Goal: Task Accomplishment & Management: Complete application form

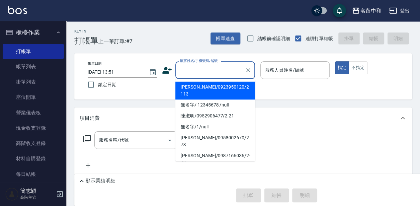
click at [186, 70] on input "顧客姓名/手機號碼/編號" at bounding box center [210, 70] width 64 height 12
click at [190, 87] on li "[PERSON_NAME]/0923950120/2-113" at bounding box center [215, 91] width 80 height 18
type input "[PERSON_NAME]/0923950120/2-113"
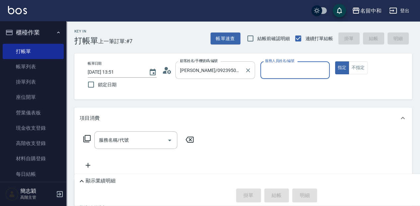
type input "[PERSON_NAME]-2"
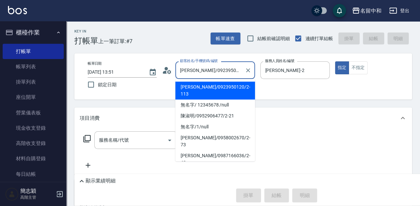
click at [189, 69] on input "[PERSON_NAME]/0923950120/2-113" at bounding box center [210, 70] width 64 height 12
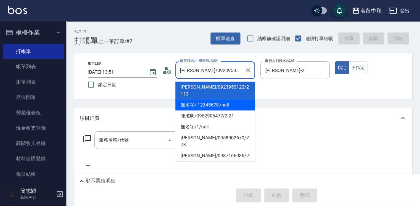
click at [201, 100] on li "無名字/ 12345678 /null" at bounding box center [215, 105] width 80 height 11
type input "無名字/ 12345678 /null"
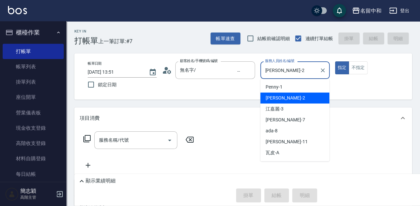
click at [285, 68] on input "[PERSON_NAME]-2" at bounding box center [289, 70] width 53 height 12
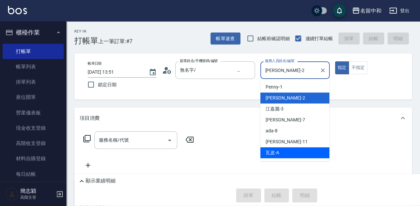
click at [305, 154] on div "瓦皮 -A" at bounding box center [294, 153] width 69 height 11
type input "瓦皮-A"
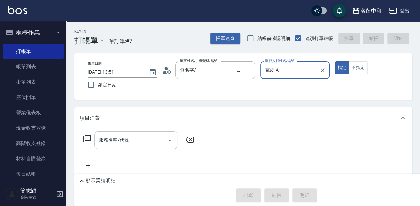
click at [114, 140] on input "服務名稱/代號" at bounding box center [130, 141] width 67 height 12
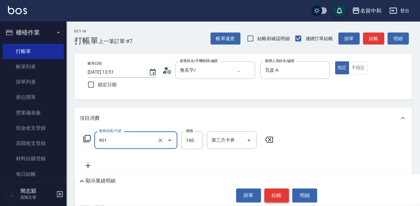
type input "修手(901)"
click at [275, 198] on button "結帳" at bounding box center [276, 196] width 25 height 14
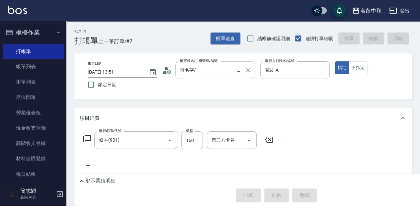
type input "[DATE] 14:33"
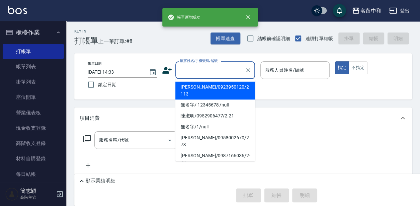
click at [212, 71] on input "顧客姓名/手機號碼/編號" at bounding box center [210, 70] width 64 height 12
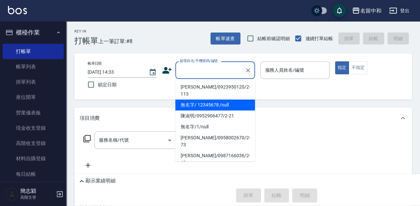
click at [215, 100] on li "無名字/ 12345678 /null" at bounding box center [215, 105] width 80 height 11
type input "無名字/ 12345678 /null"
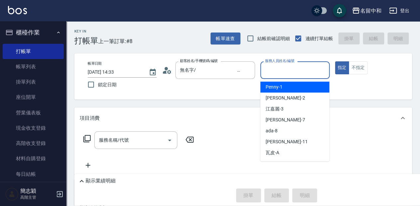
click at [288, 70] on input "服務人員姓名/編號" at bounding box center [294, 70] width 63 height 12
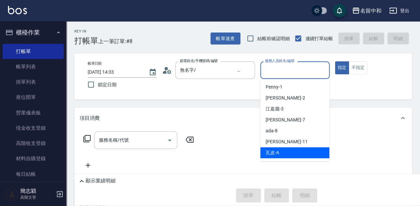
click at [298, 150] on div "瓦皮 -A" at bounding box center [294, 153] width 69 height 11
type input "瓦皮-A"
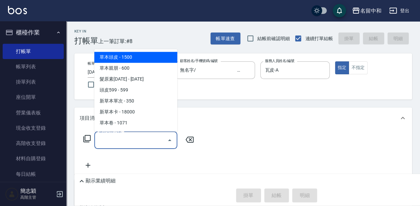
click at [98, 138] on input "服務名稱/代號" at bounding box center [130, 141] width 67 height 12
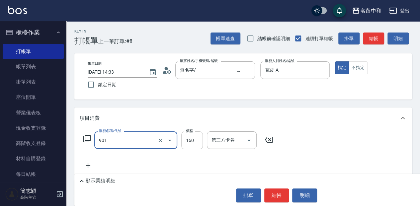
type input "修手(901)"
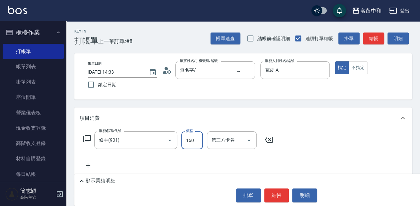
click at [192, 140] on input "160" at bounding box center [192, 141] width 22 height 18
type input "460"
click at [281, 196] on button "結帳" at bounding box center [276, 196] width 25 height 14
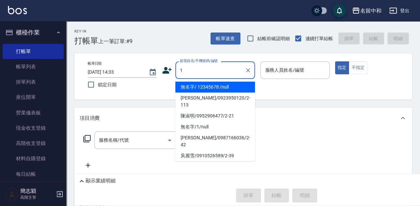
type input "無名字/ 12345678 /null"
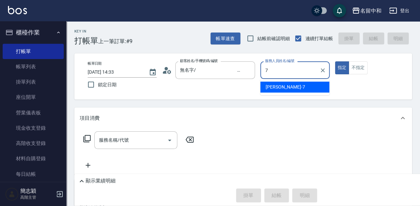
type input "[PERSON_NAME]-7"
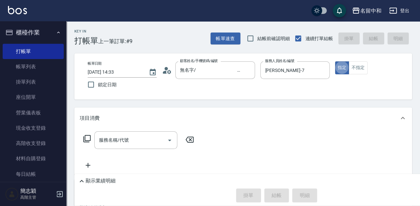
type button "true"
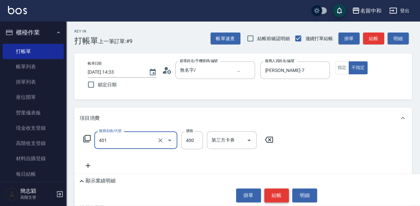
type input "剪髮(400)(401)"
click at [272, 200] on button "結帳" at bounding box center [276, 196] width 25 height 14
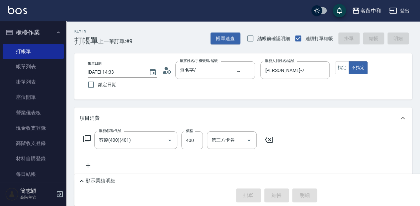
type input "[DATE] 15:03"
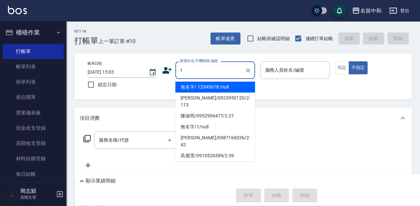
type input "無名字/ 12345678 /null"
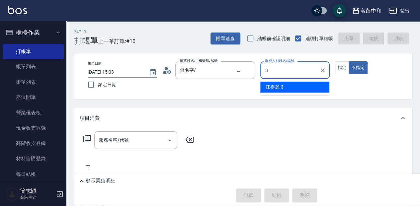
type input "江嘉麗-3"
type button "false"
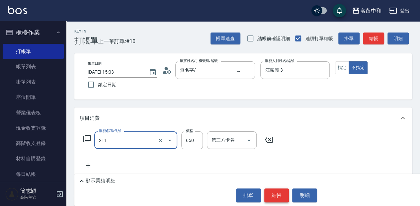
type input "洗+滾珠精油(211)"
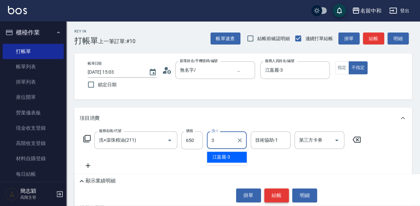
type input "江嘉麗-3"
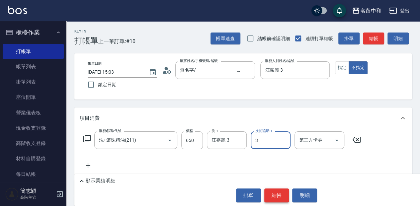
type input "江嘉麗-3"
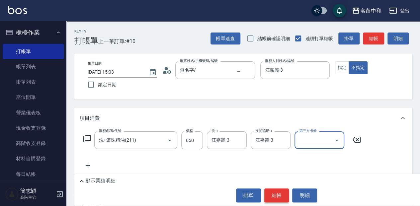
click at [272, 200] on button "結帳" at bounding box center [276, 196] width 25 height 14
click at [272, 200] on div "掛單 結帳 明細" at bounding box center [277, 196] width 398 height 14
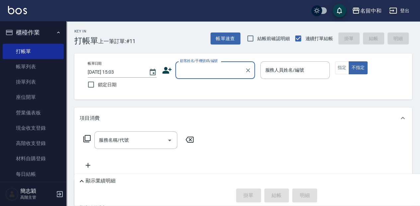
click at [189, 77] on div "顧客姓名/手機號碼/編號" at bounding box center [215, 70] width 80 height 18
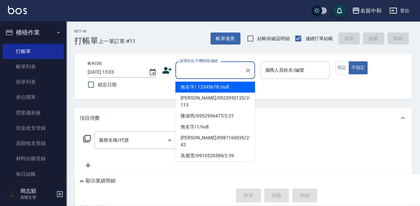
type input "無名字/ 12345678 /null"
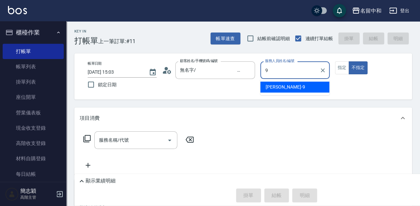
type input "[PERSON_NAME]-9"
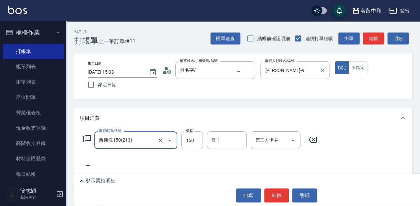
type input "親朋洗150(213)"
type input "100"
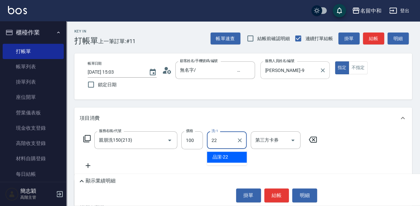
type input "品潔-22"
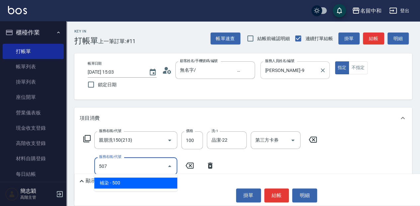
type input "補染(507)"
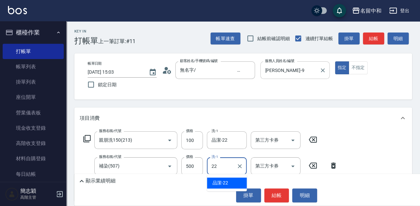
type input "品潔-22"
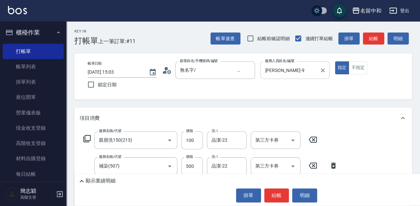
type input "剪髮(400)(401)"
type input "200"
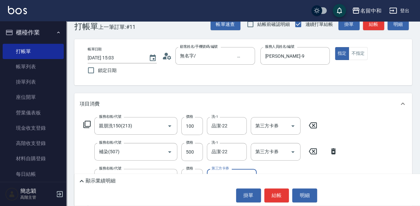
scroll to position [22, 0]
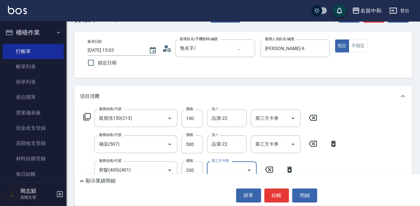
click at [276, 200] on button "結帳" at bounding box center [276, 196] width 25 height 14
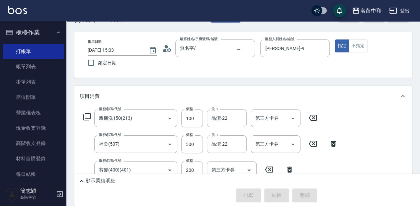
type input "[DATE] 15:04"
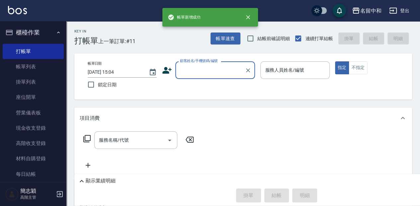
scroll to position [0, 0]
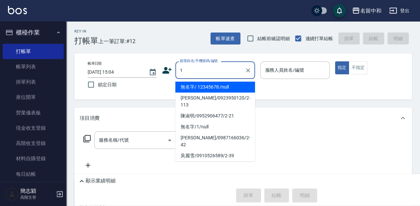
type input "無名字/ 12345678 /null"
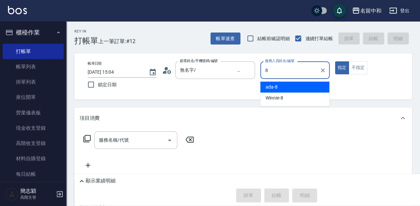
type input "ada-8"
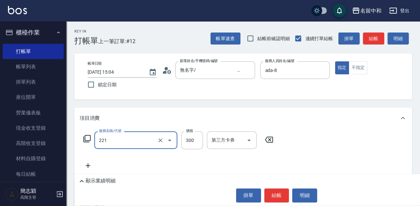
type input "洗髮300(221)"
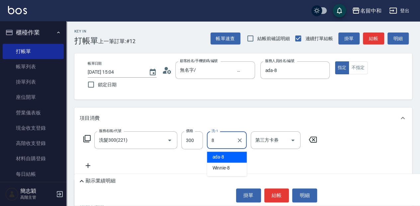
type input "ada-8"
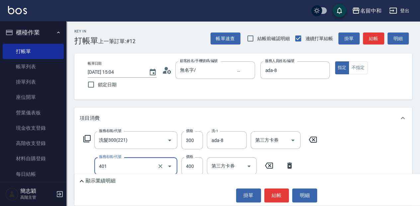
type input "剪髮(400)(401)"
type input "補染(507)"
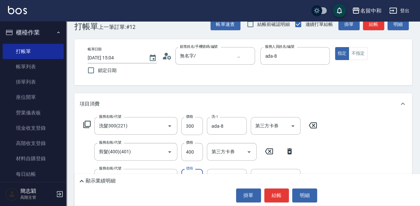
scroll to position [22, 0]
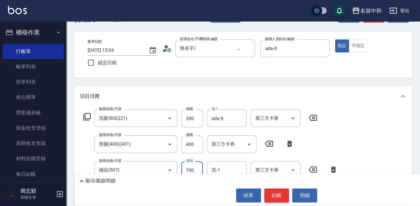
type input "700"
drag, startPoint x: 272, startPoint y: 199, endPoint x: 227, endPoint y: 169, distance: 53.5
click at [227, 169] on div "Key In 打帳單 上一筆訂單:#12 帳單速查 結帳前確認明細 連續打單結帳 掛單 結帳 明細 帳單日期 [DATE] 15:04 鎖定日期 顧客姓名/手…" at bounding box center [243, 164] width 354 height 330
click at [227, 169] on input "洗-1" at bounding box center [227, 170] width 34 height 12
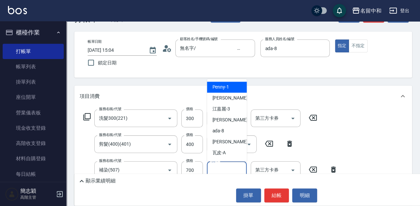
click at [230, 169] on input "洗-1" at bounding box center [227, 170] width 34 height 12
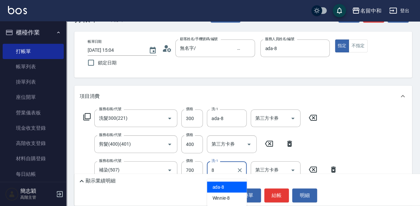
type input "ada-8"
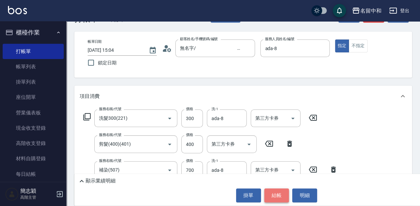
click at [274, 192] on button "結帳" at bounding box center [276, 196] width 25 height 14
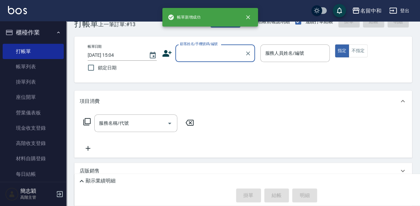
scroll to position [0, 0]
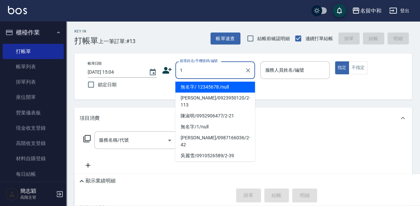
type input "無名字/ 12345678 /null"
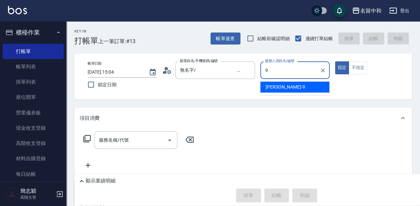
type input "[PERSON_NAME]-9"
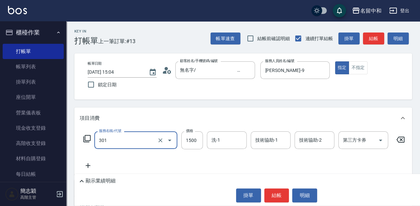
type input "燙髮(1500](301)"
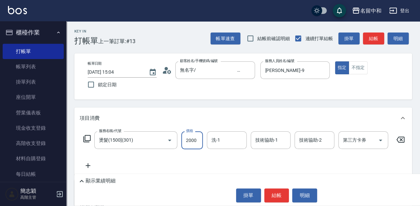
type input "2000"
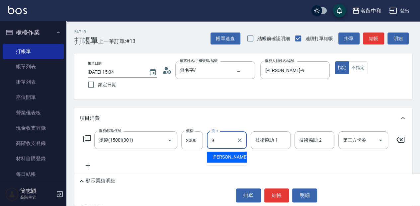
type input "[PERSON_NAME]-9"
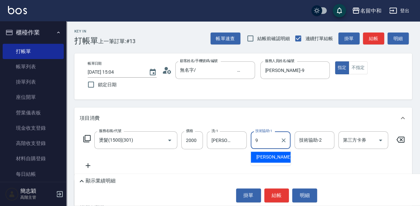
type input "[PERSON_NAME]-9"
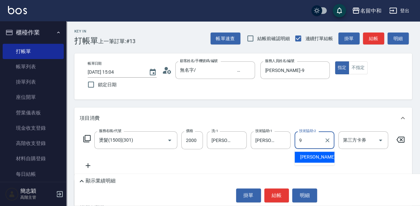
type input "[PERSON_NAME]-9"
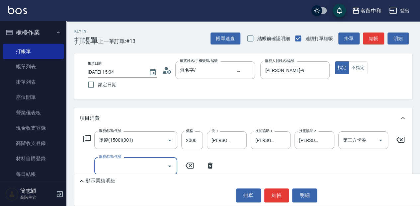
click at [210, 166] on icon at bounding box center [210, 166] width 5 height 6
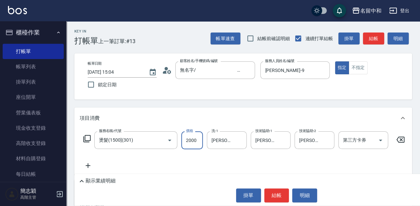
click at [197, 144] on input "2000" at bounding box center [192, 141] width 22 height 18
type input "2300"
click at [277, 196] on button "結帳" at bounding box center [276, 196] width 25 height 14
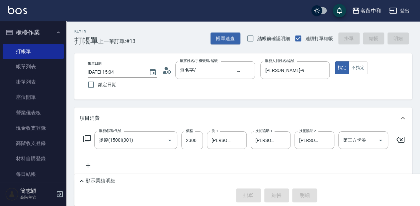
type input "[DATE] 15:05"
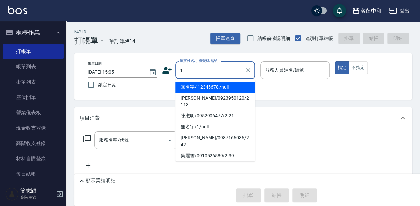
type input "無名字/ 12345678 /null"
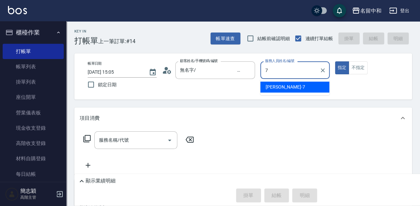
type input "[PERSON_NAME]-7"
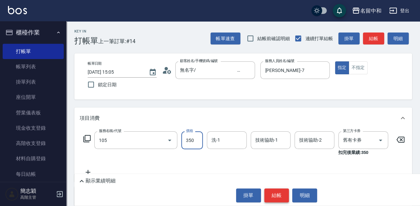
type input "新草本單次(105)"
type input "525"
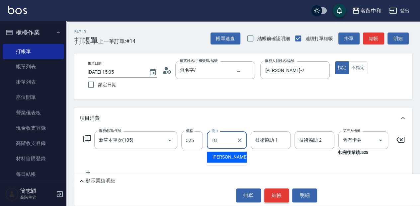
type input "[PERSON_NAME]-18"
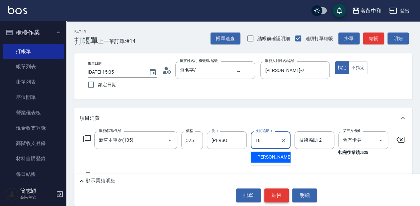
type input "[PERSON_NAME]-18"
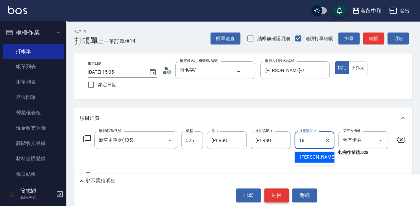
type input "[PERSON_NAME]-18"
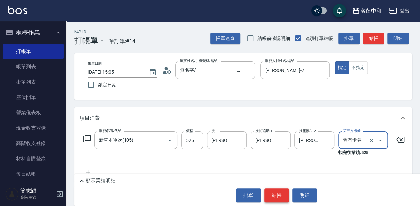
click at [277, 196] on button "結帳" at bounding box center [276, 196] width 25 height 14
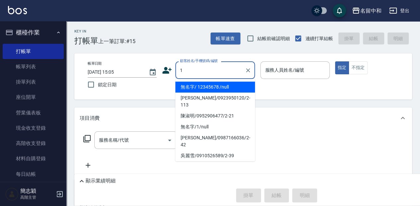
type input "無名字/ 12345678 /null"
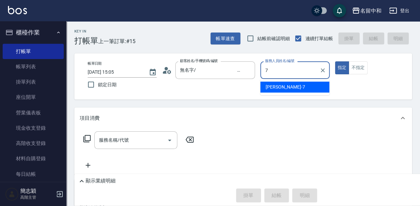
type input "[PERSON_NAME]-7"
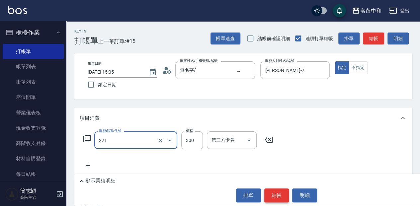
type input "洗髮300(221)"
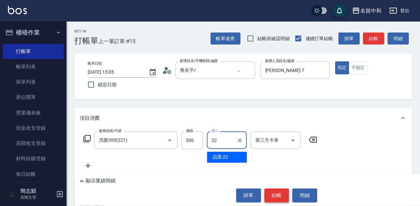
type input "品潔-22"
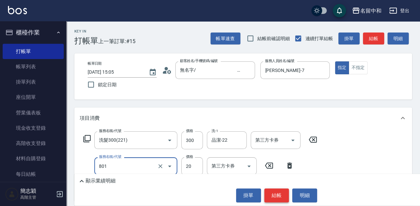
type input "潤絲20(801)"
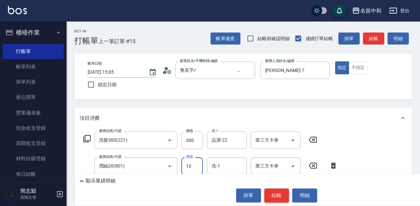
type input "10"
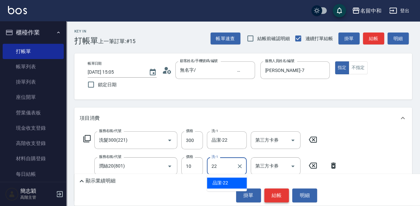
type input "品潔-22"
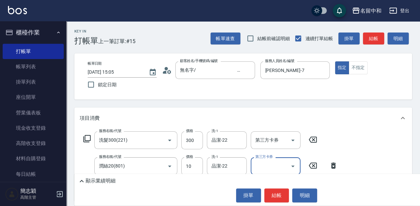
click at [277, 195] on button "結帳" at bounding box center [276, 196] width 25 height 14
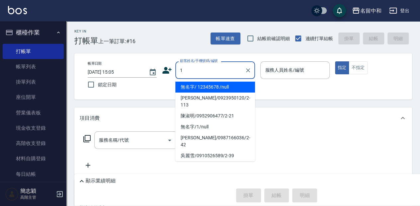
type input "無名字/ 12345678 /null"
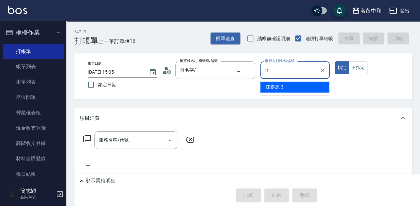
type input "江嘉麗-3"
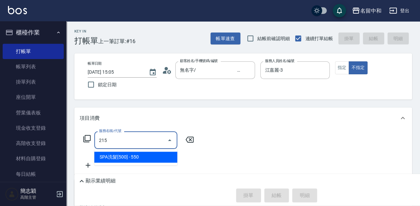
type input "SPA洗髮[500](215)"
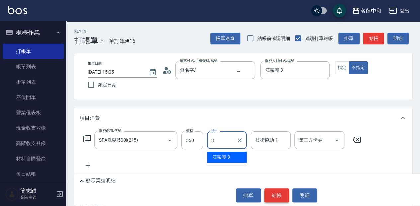
type input "江嘉麗-3"
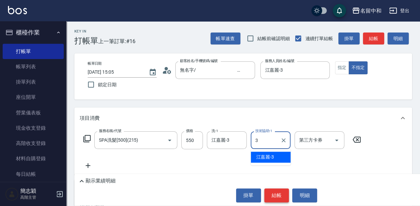
type input "江嘉麗-3"
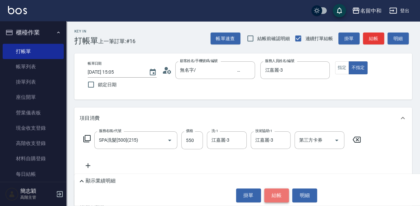
click at [277, 199] on button "結帳" at bounding box center [276, 196] width 25 height 14
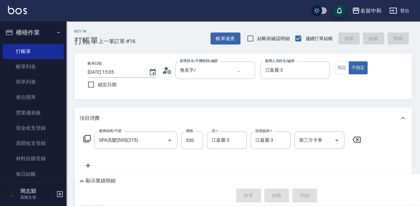
type input "[DATE] 15:06"
